Goal: Task Accomplishment & Management: Complete application form

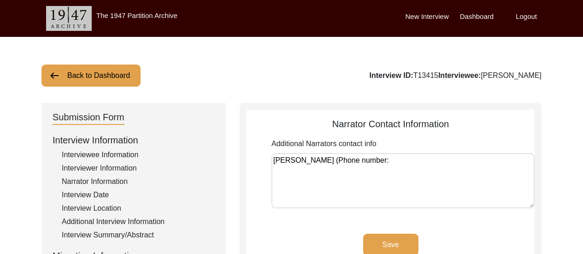
scroll to position [6, 0]
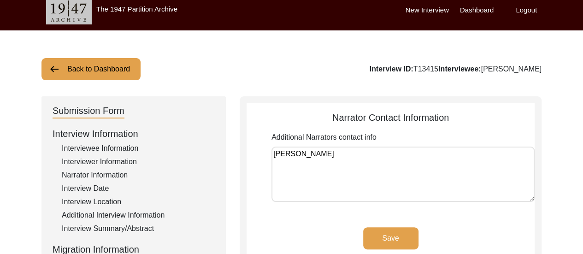
type textarea "[PERSON_NAME]"
click at [402, 232] on button "Save" at bounding box center [390, 238] width 55 height 22
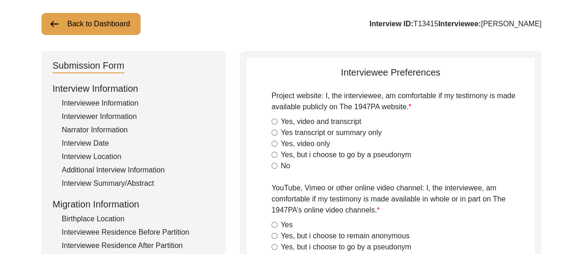
scroll to position [117, 0]
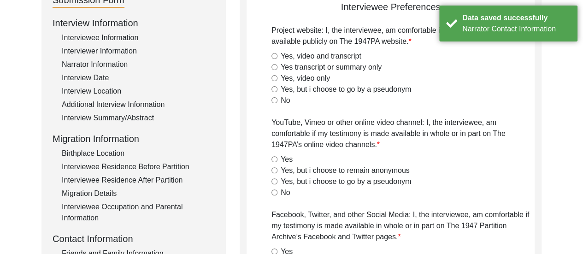
click at [274, 54] on input "Yes, video and transcript" at bounding box center [274, 56] width 6 height 6
radio input "true"
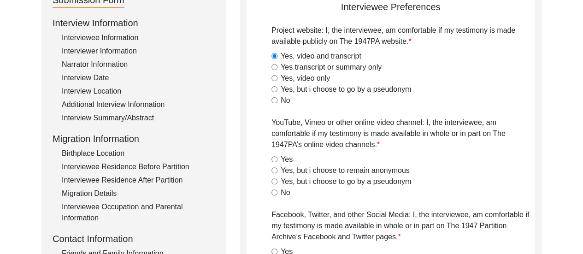
click at [274, 157] on input "Yes" at bounding box center [274, 159] width 6 height 6
radio input "true"
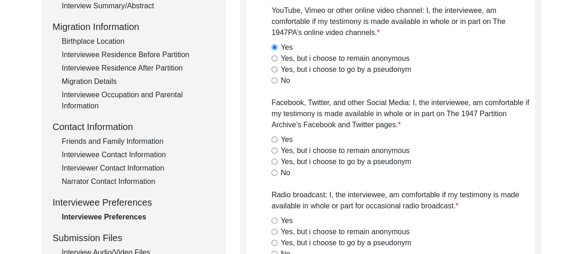
scroll to position [227, 0]
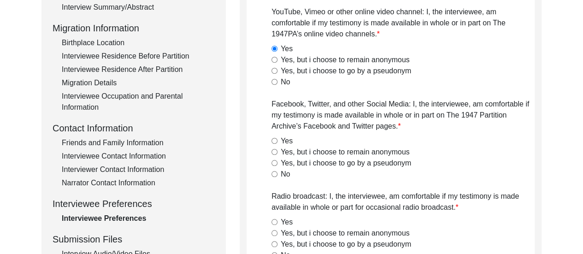
click at [274, 141] on input "Yes" at bounding box center [274, 141] width 6 height 6
radio input "true"
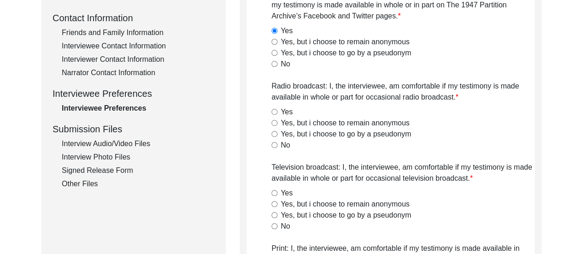
scroll to position [338, 0]
click at [273, 109] on input "Yes" at bounding box center [274, 111] width 6 height 6
radio input "true"
click at [273, 188] on div "Yes" at bounding box center [402, 192] width 263 height 11
click at [274, 192] on input "Yes" at bounding box center [274, 192] width 6 height 6
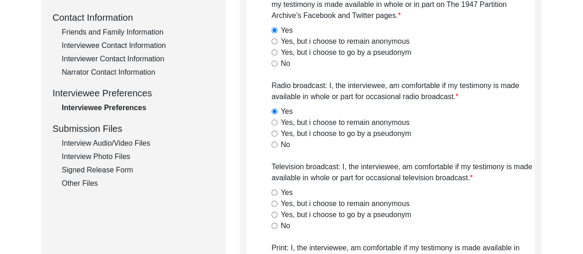
radio input "true"
click at [552, 190] on div "Back to Dashboard Interview ID: T13415 Interviewee: [PERSON_NAME] Submission Fo…" at bounding box center [291, 209] width 583 height 1021
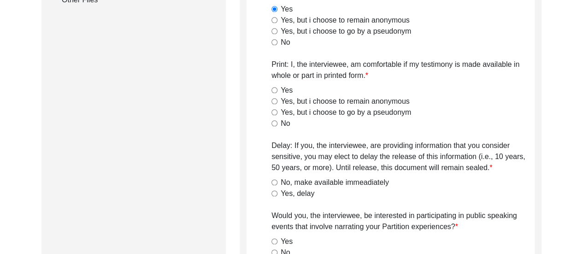
scroll to position [522, 0]
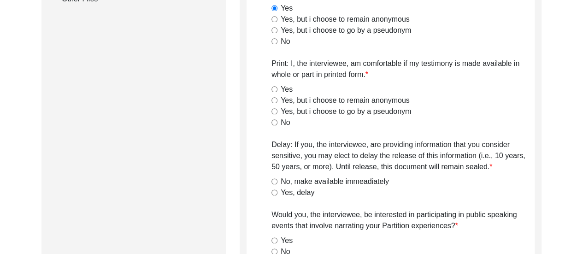
click at [273, 90] on input "Yes" at bounding box center [274, 89] width 6 height 6
radio input "true"
click at [274, 183] on input "No, make available immeadiately" at bounding box center [274, 181] width 6 height 6
radio input "true"
click at [276, 239] on input "Yes" at bounding box center [274, 240] width 6 height 6
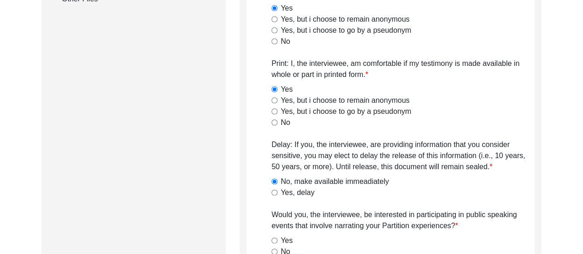
radio input "true"
click at [271, 248] on input "No" at bounding box center [274, 251] width 6 height 6
radio input "true"
click at [271, 237] on input "Yes" at bounding box center [274, 240] width 6 height 6
radio input "true"
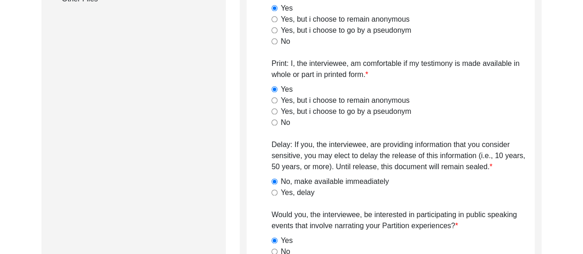
click at [542, 217] on div "Back to Dashboard Interview ID: T13415 Interviewee: [PERSON_NAME] Submission Fo…" at bounding box center [291, 25] width 583 height 1021
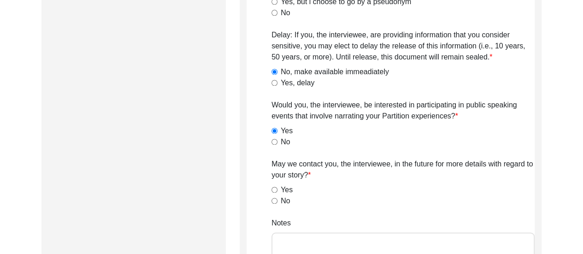
scroll to position [633, 0]
click at [274, 187] on input "Yes" at bounding box center [274, 189] width 6 height 6
radio input "true"
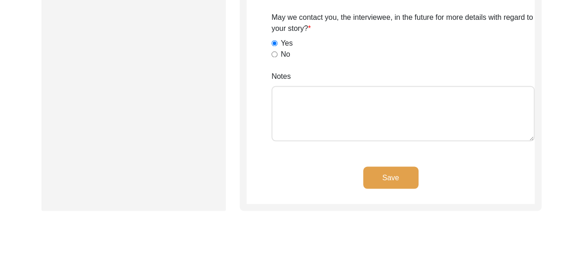
scroll to position [798, 0]
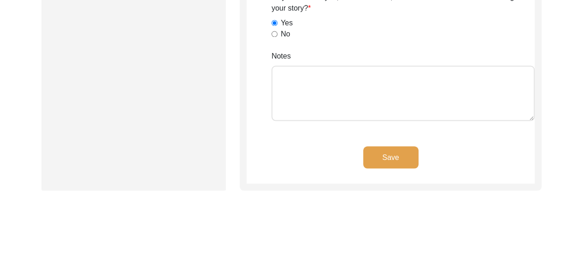
click at [407, 156] on button "Save" at bounding box center [390, 157] width 55 height 22
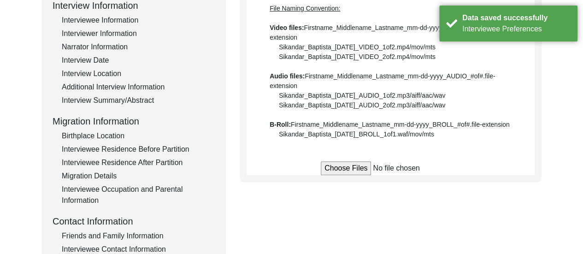
scroll to position [135, 0]
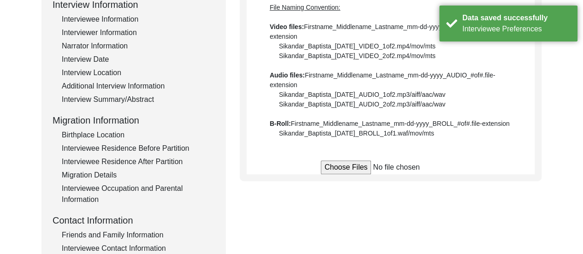
click at [352, 169] on input "file" at bounding box center [391, 167] width 140 height 14
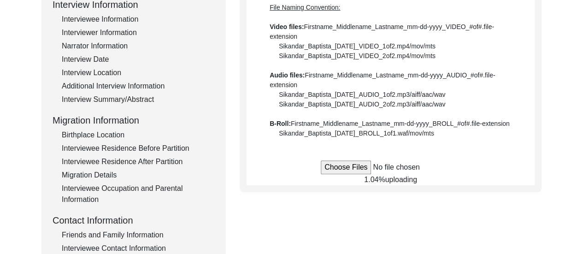
click at [339, 166] on input "file" at bounding box center [391, 167] width 140 height 14
click at [335, 165] on input "file" at bounding box center [391, 167] width 140 height 14
type input "C:\fakepath\Ashim_Kumar_Ganguly_[DATE]_VIDEO_3of6.mp4"
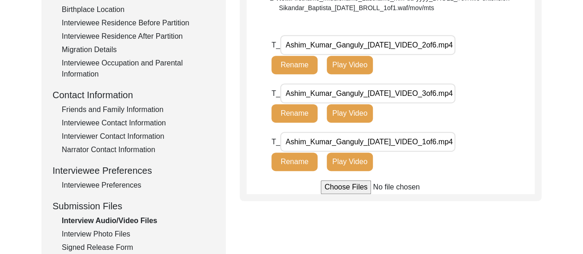
scroll to position [276, 0]
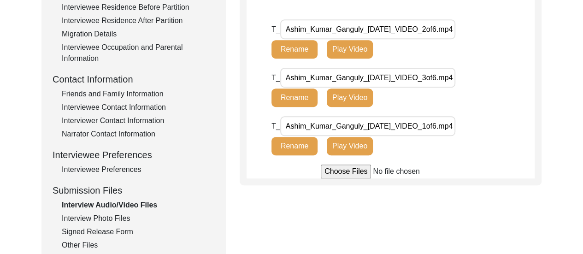
click at [347, 171] on input "file" at bounding box center [391, 171] width 140 height 14
type input "C:\fakepath\Ashim_Kumar_Ganguly_[DATE]_VIDEO_4of6.mp4"
